Goal: Task Accomplishment & Management: Manage account settings

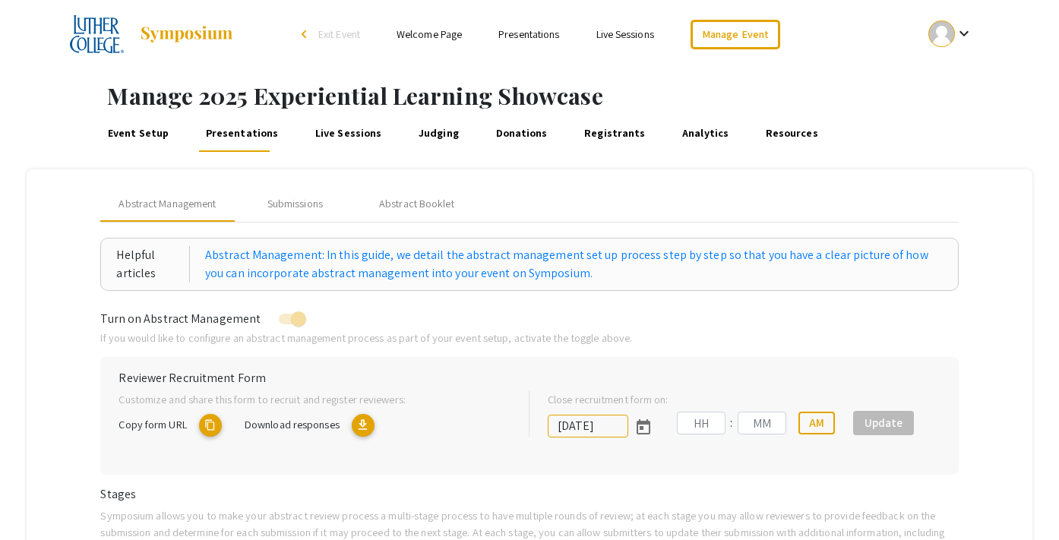
type input "[DATE]"
type input "11"
type input "59"
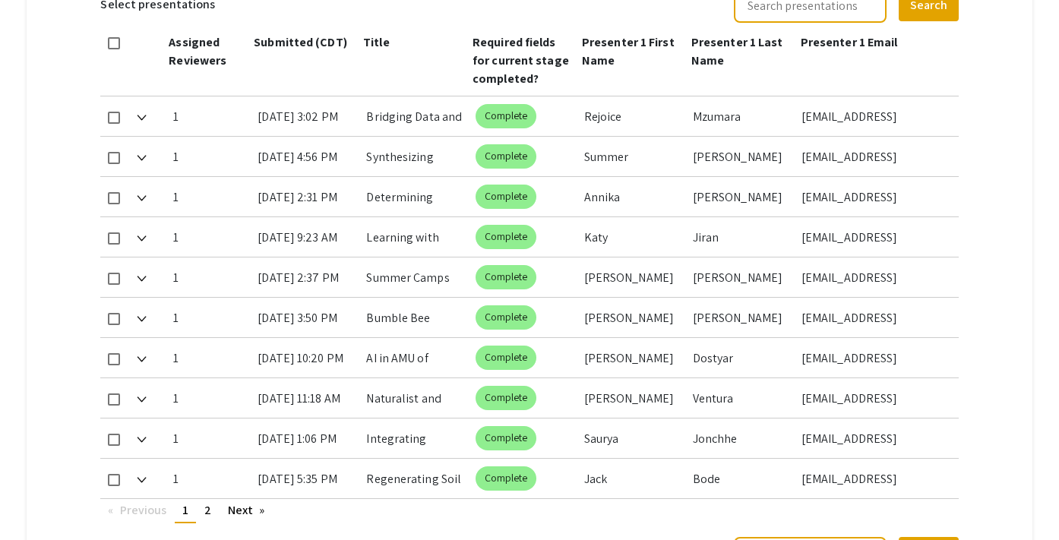
scroll to position [822, 0]
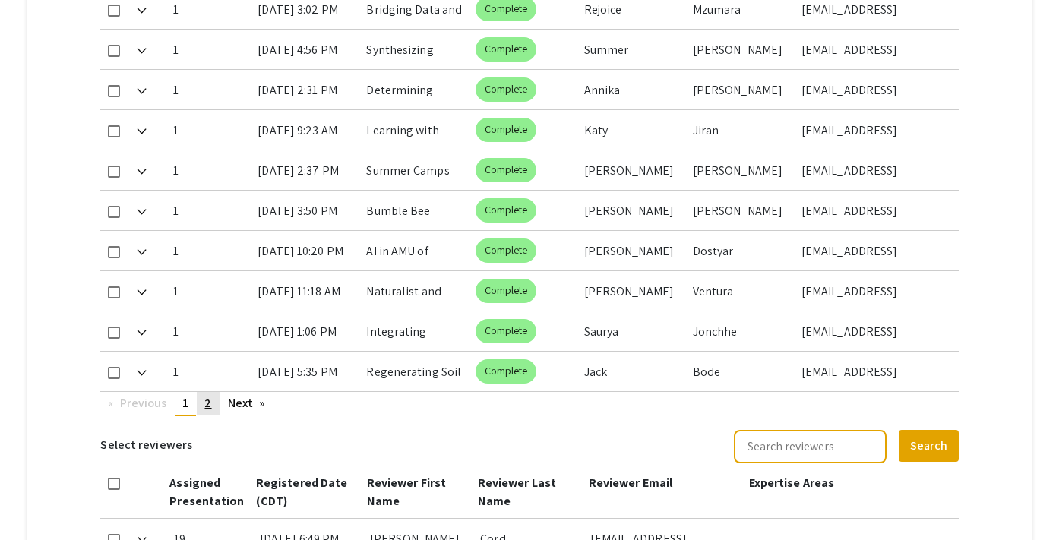
click at [208, 402] on span "2" at bounding box center [207, 403] width 7 height 16
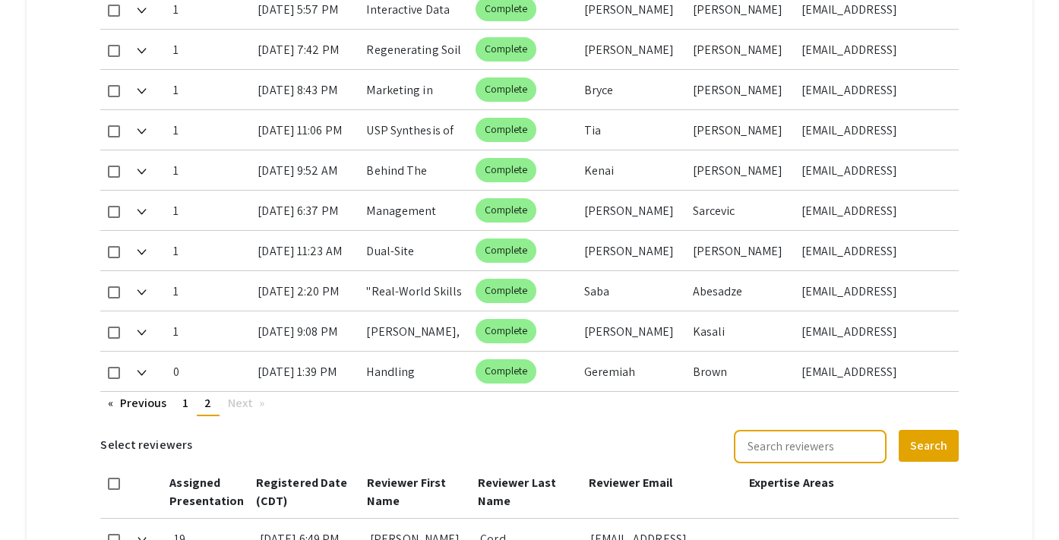
click at [112, 373] on span at bounding box center [114, 373] width 12 height 12
click at [113, 379] on input "checkbox" at bounding box center [113, 379] width 1 height 1
click at [111, 371] on span at bounding box center [114, 373] width 12 height 12
click at [113, 379] on input "checkbox" at bounding box center [113, 379] width 1 height 1
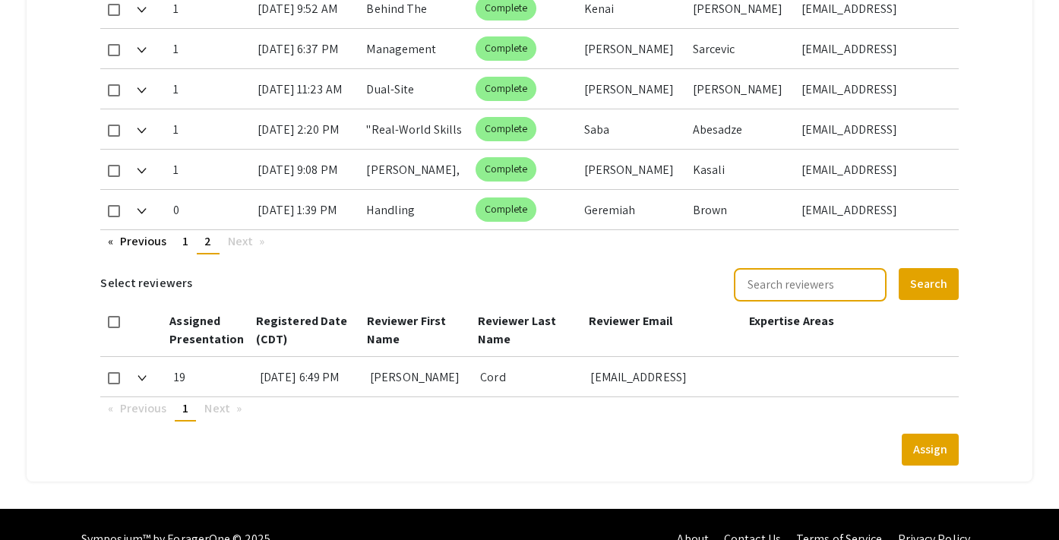
scroll to position [983, 0]
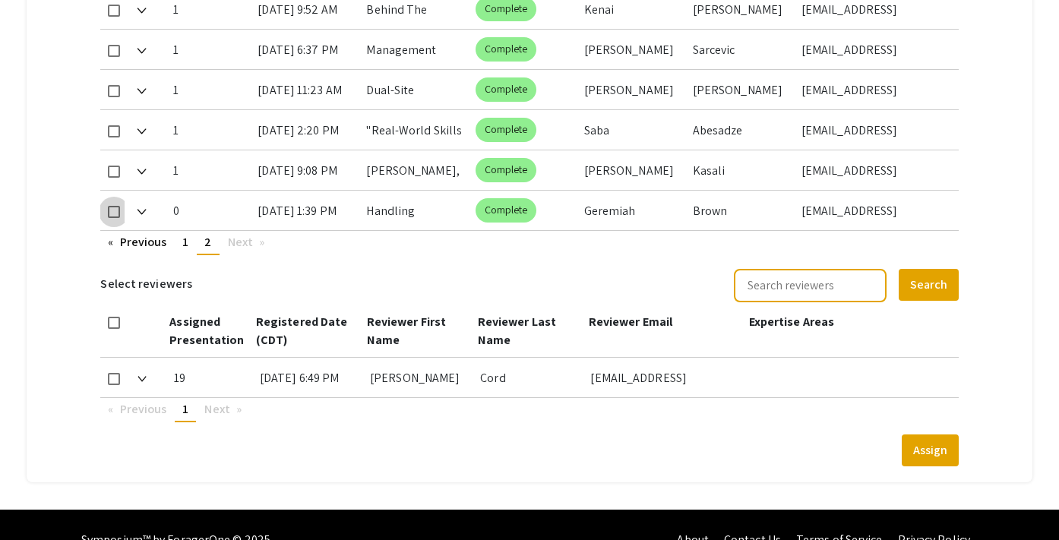
click at [112, 212] on span at bounding box center [114, 212] width 12 height 12
click at [113, 218] on input "checkbox" at bounding box center [113, 218] width 1 height 1
checkbox input "true"
click at [114, 378] on span at bounding box center [114, 379] width 12 height 12
click at [114, 385] on input "checkbox" at bounding box center [113, 385] width 1 height 1
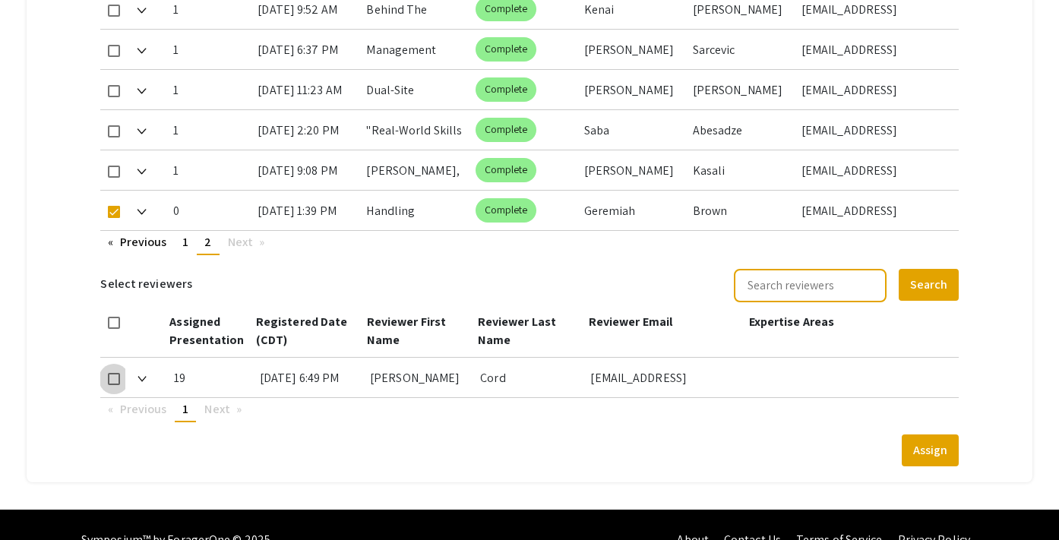
checkbox input "true"
click at [920, 445] on button "Assign" at bounding box center [930, 451] width 57 height 32
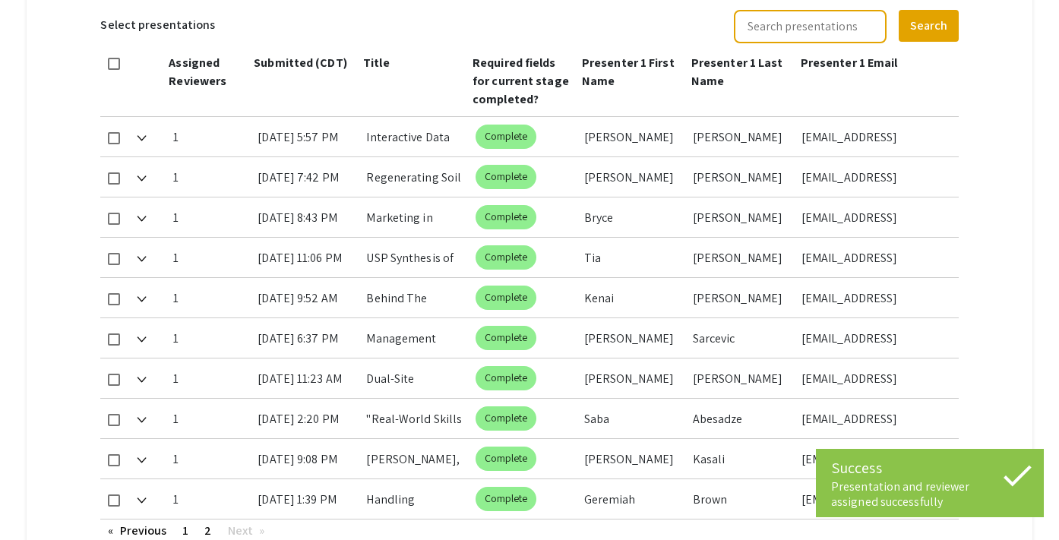
scroll to position [594, 0]
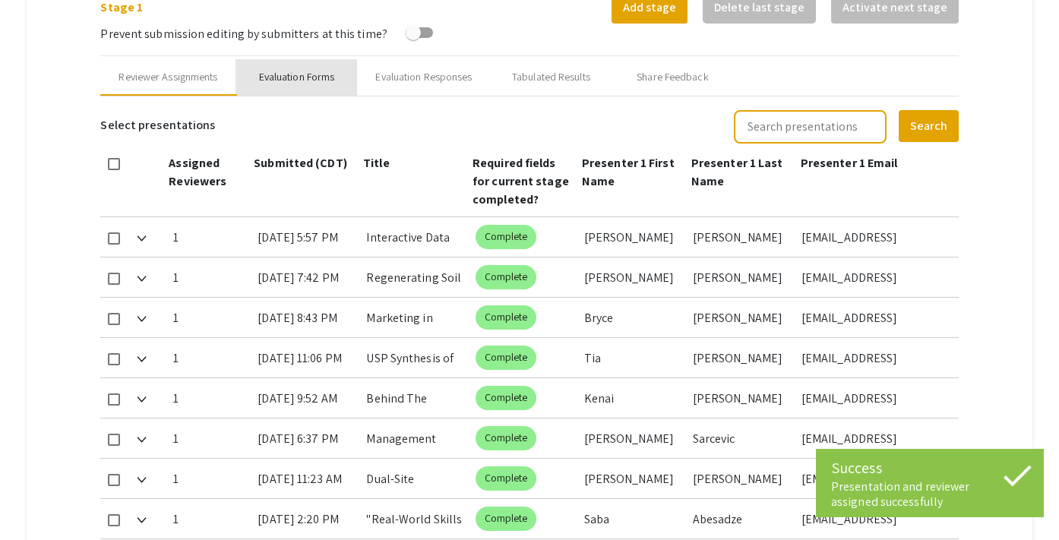
click at [303, 74] on div "Evaluation Forms" at bounding box center [297, 77] width 76 height 16
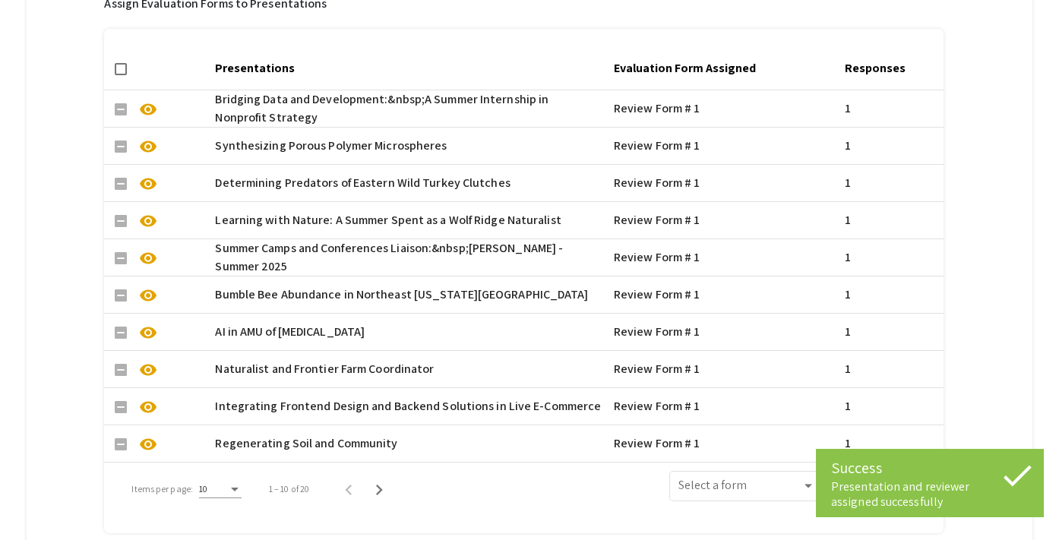
scroll to position [1229, 0]
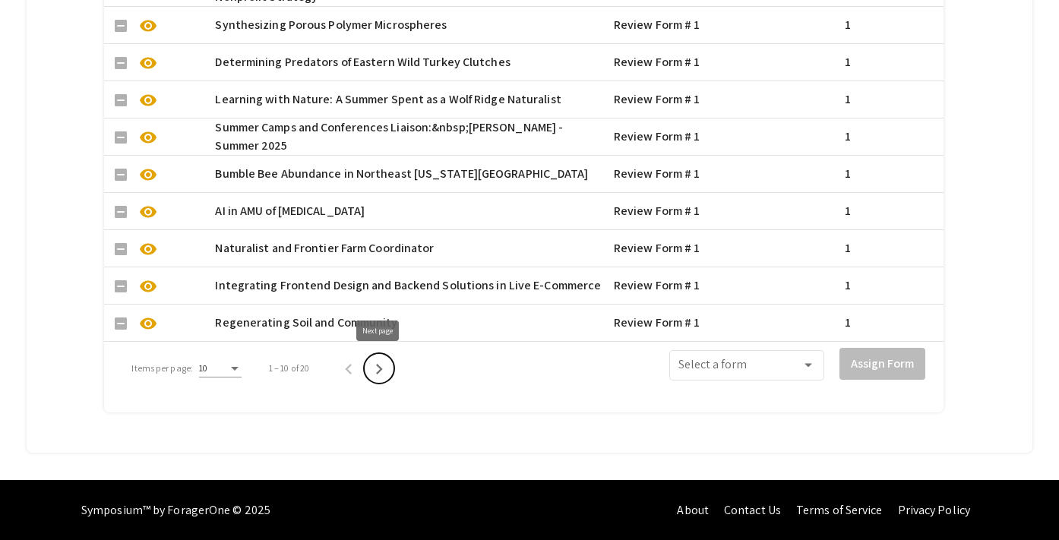
click at [382, 369] on icon "Next page" at bounding box center [379, 369] width 21 height 21
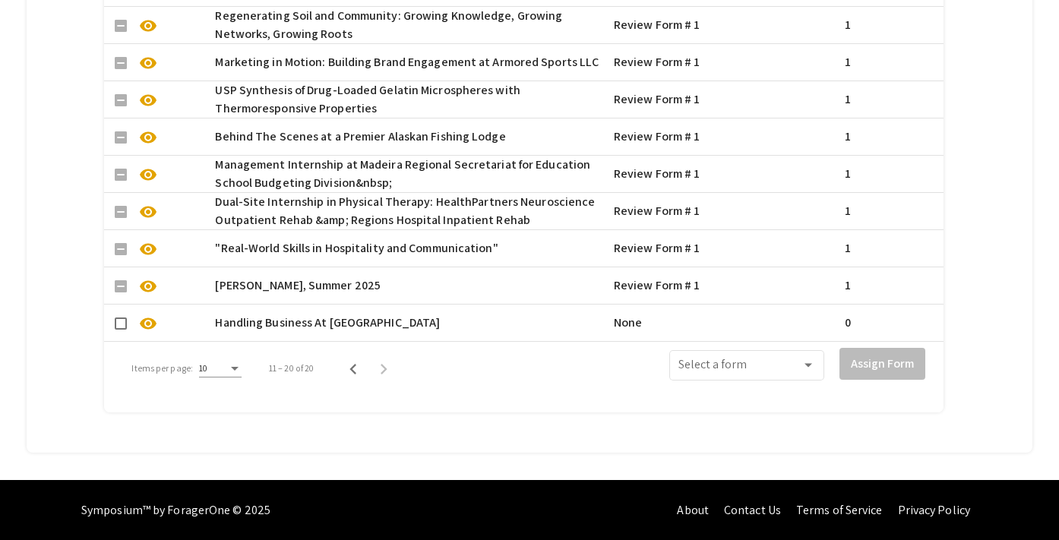
click at [125, 324] on span at bounding box center [121, 324] width 12 height 12
click at [121, 330] on input "checkbox" at bounding box center [120, 330] width 1 height 1
checkbox input "true"
click at [707, 369] on span at bounding box center [740, 369] width 123 height 14
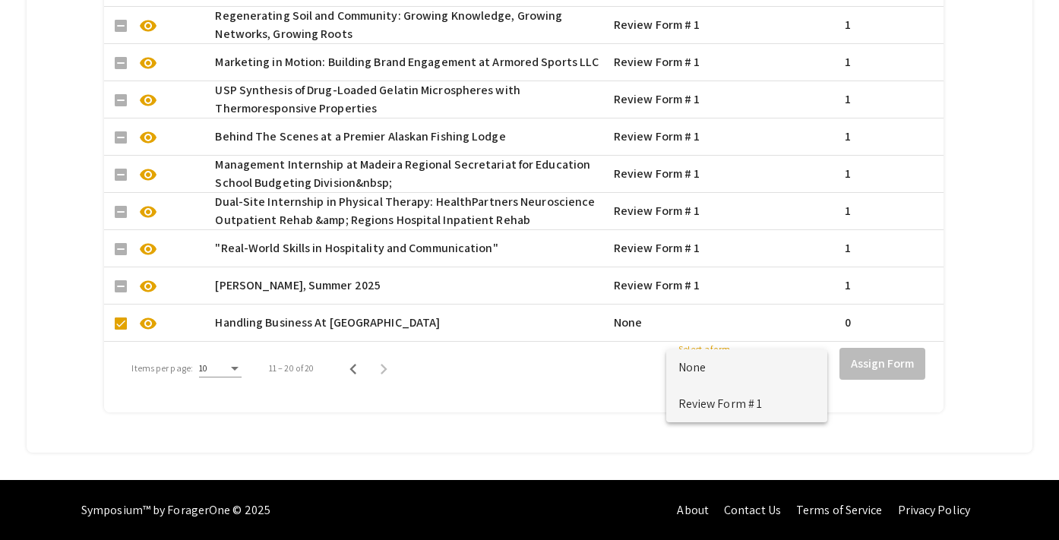
click at [712, 399] on span "Review Form # 1" at bounding box center [747, 404] width 137 height 36
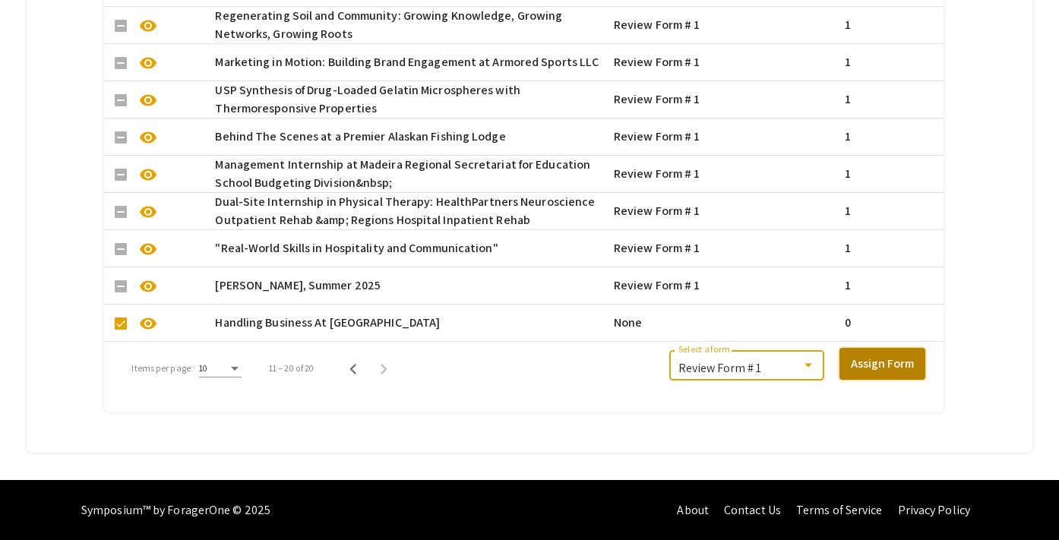
click at [865, 373] on button "Assign Form" at bounding box center [883, 364] width 86 height 32
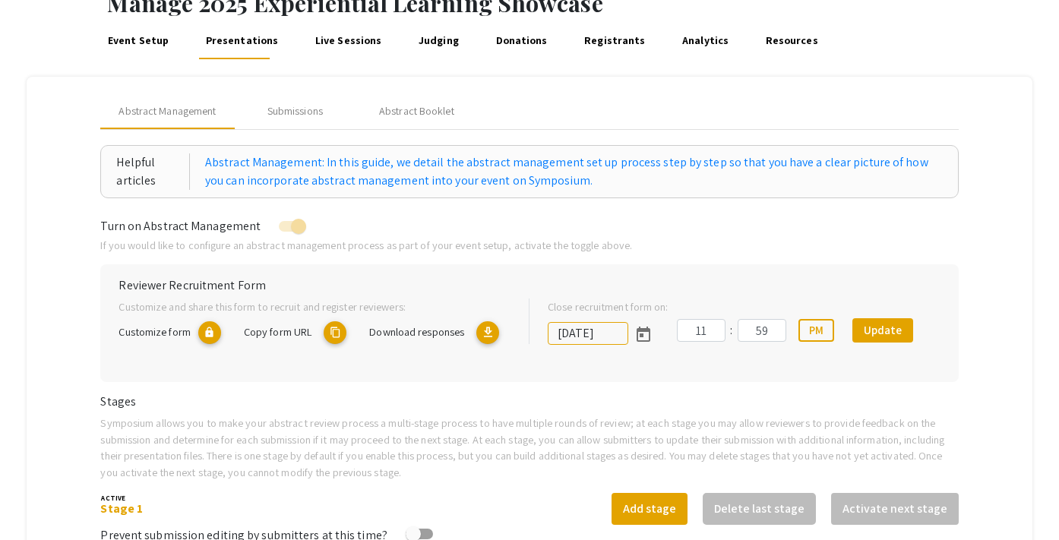
scroll to position [0, 0]
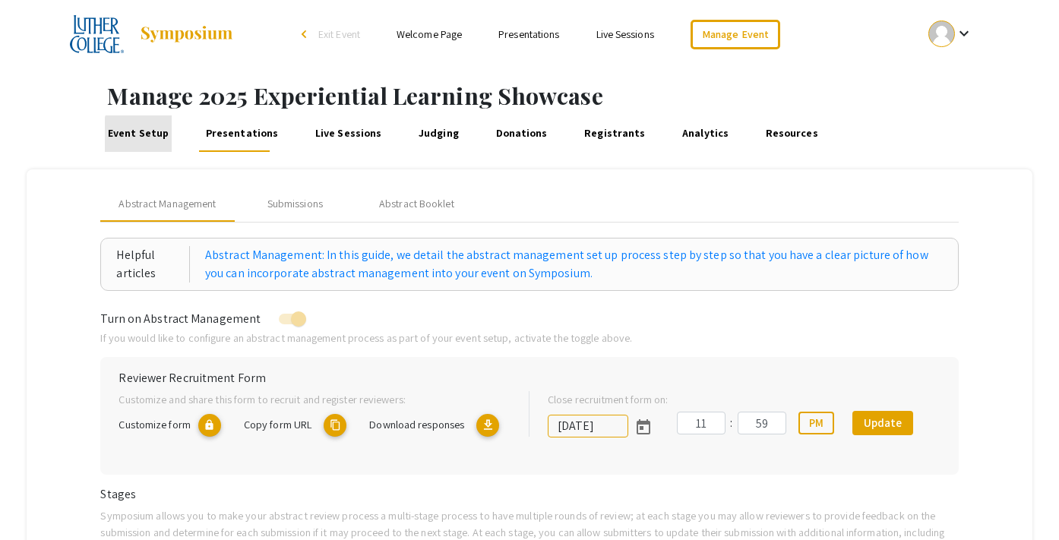
click at [153, 135] on link "Event Setup" at bounding box center [138, 134] width 66 height 36
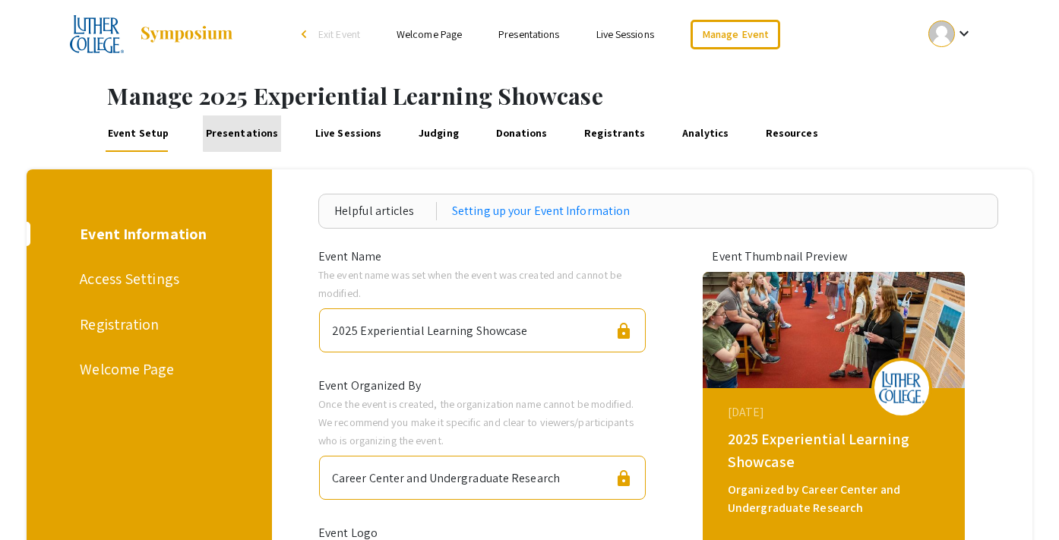
click at [242, 132] on link "Presentations" at bounding box center [242, 134] width 78 height 36
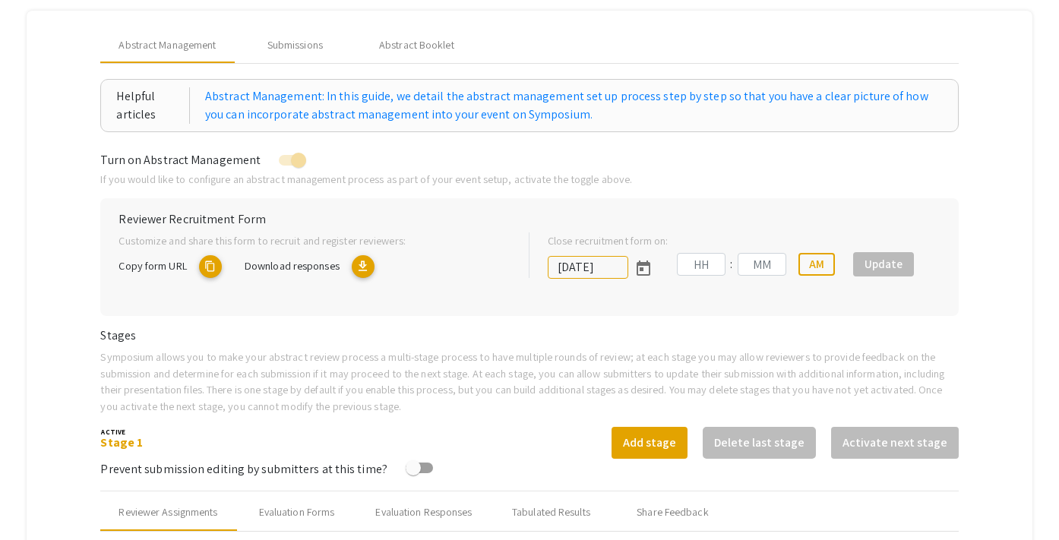
type input "[DATE]"
type input "11"
type input "59"
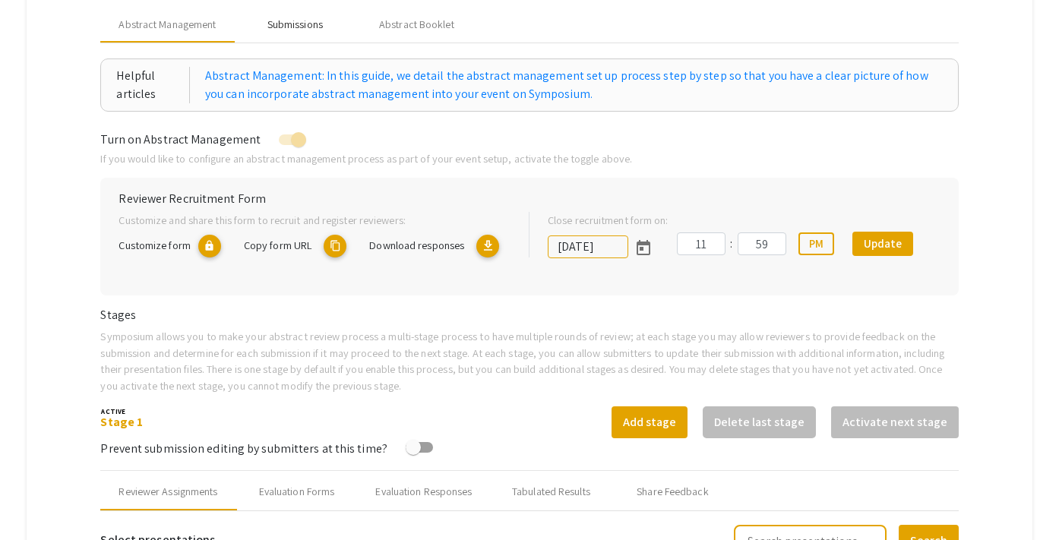
click at [312, 28] on div "Submissions" at bounding box center [295, 25] width 55 height 16
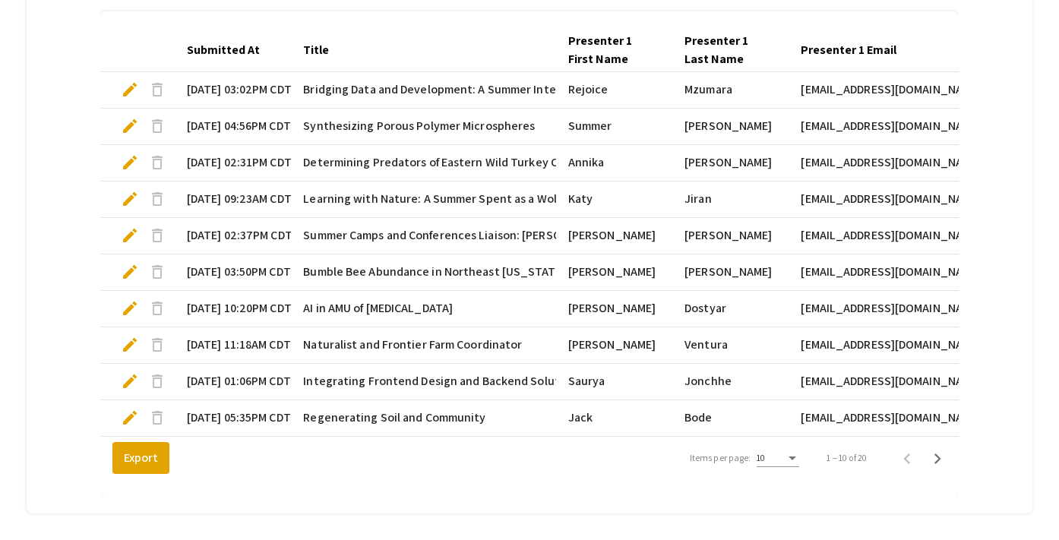
scroll to position [518, 0]
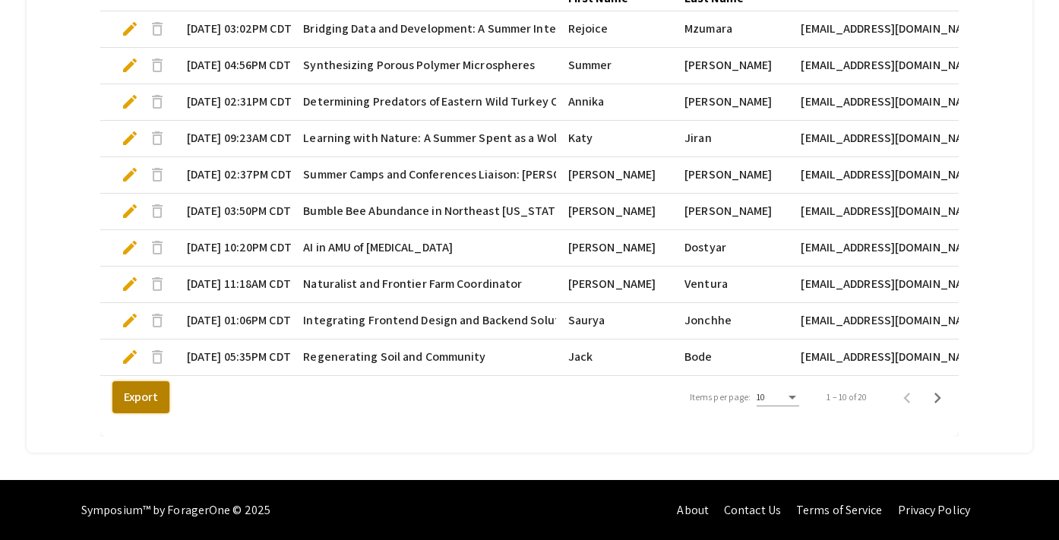
click at [152, 395] on button "Export" at bounding box center [140, 398] width 57 height 32
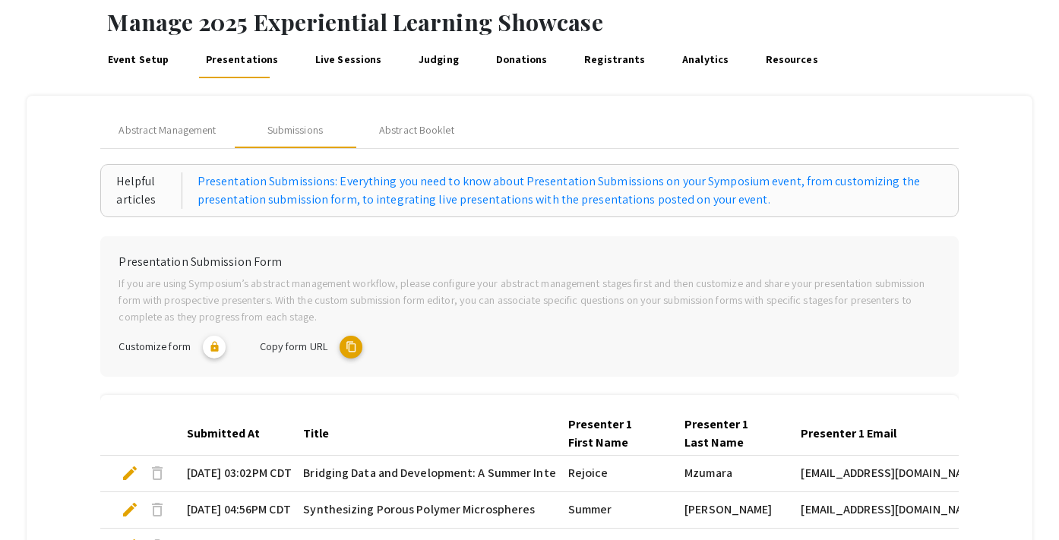
scroll to position [0, 0]
